Goal: Communication & Community: Connect with others

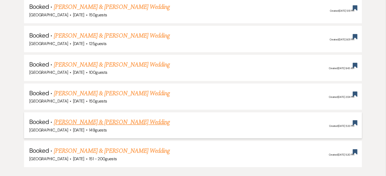
scroll to position [374, 0]
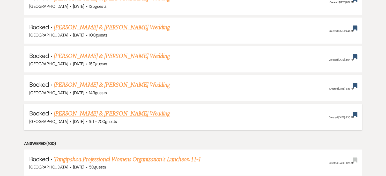
click at [117, 112] on link "[PERSON_NAME] & [PERSON_NAME] Wedding" at bounding box center [112, 113] width 116 height 9
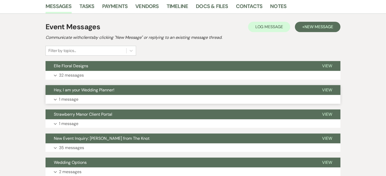
scroll to position [115, 0]
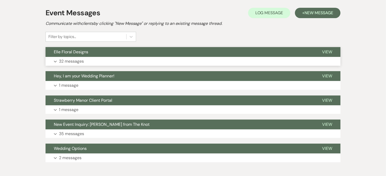
click at [115, 57] on button "Expand 32 messages" at bounding box center [193, 61] width 295 height 9
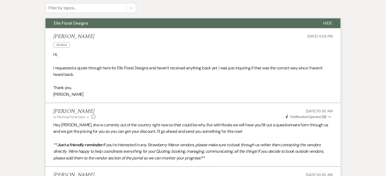
click at [229, 24] on button "Elle Floral Designs" at bounding box center [181, 23] width 270 height 10
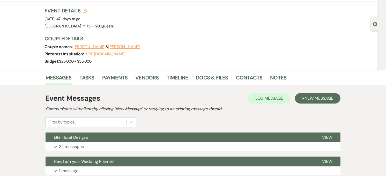
scroll to position [0, 0]
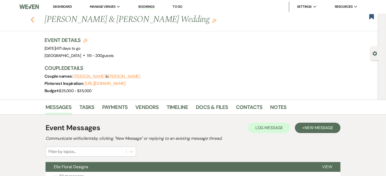
click at [34, 21] on use "button" at bounding box center [32, 20] width 3 height 6
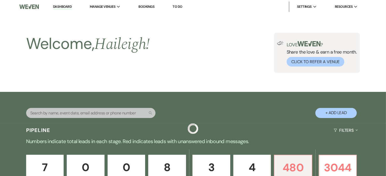
scroll to position [374, 0]
